Goal: Navigation & Orientation: Find specific page/section

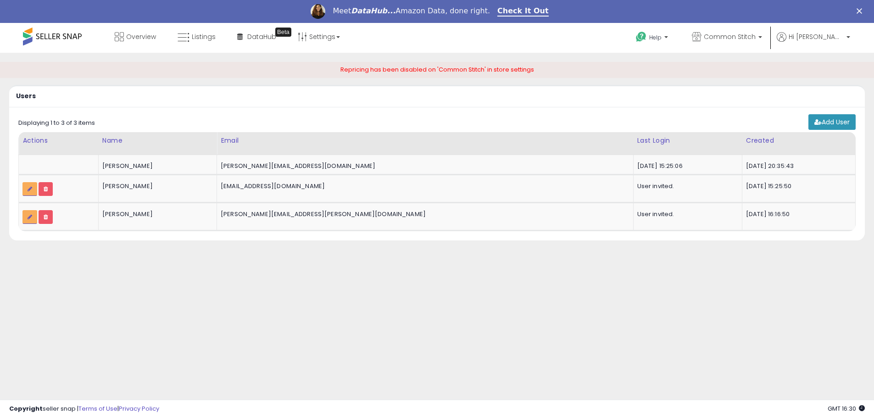
click at [56, 37] on span at bounding box center [52, 37] width 59 height 18
click at [72, 34] on span at bounding box center [52, 37] width 59 height 18
click at [148, 39] on span "Overview" at bounding box center [141, 36] width 30 height 9
